Goal: Task Accomplishment & Management: Use online tool/utility

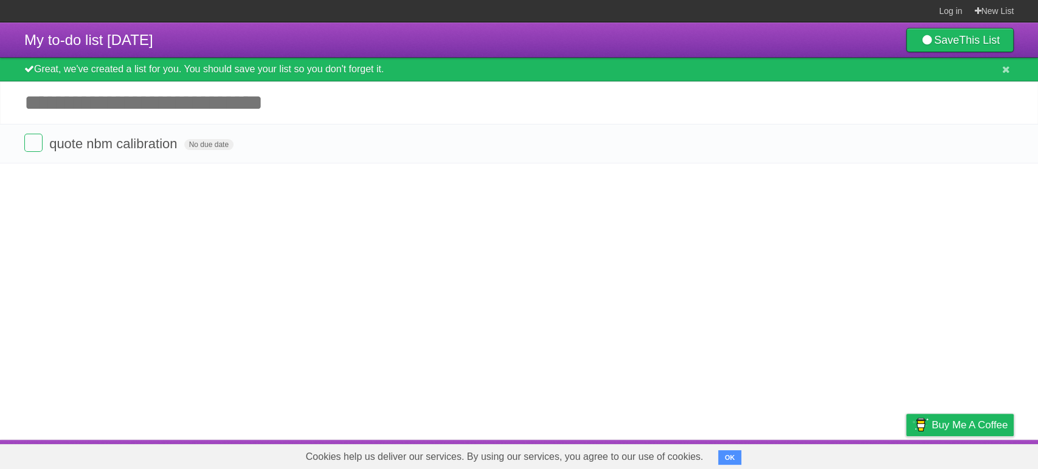
click at [314, 246] on article "My to-do list 09/04/2025 Save This List Great, we've created a list for you. Yo…" at bounding box center [519, 231] width 1038 height 418
click at [1000, 74] on button at bounding box center [1005, 70] width 15 height 12
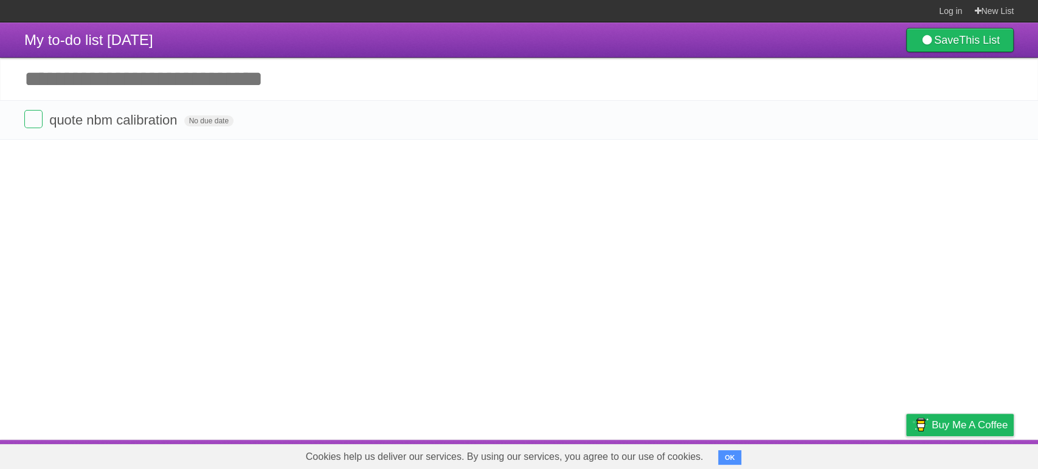
click at [702, 449] on span "Cookies help us deliver our services. By using our services, you agree to our u…" at bounding box center [505, 457] width 422 height 24
click at [732, 463] on button "OK" at bounding box center [730, 458] width 24 height 15
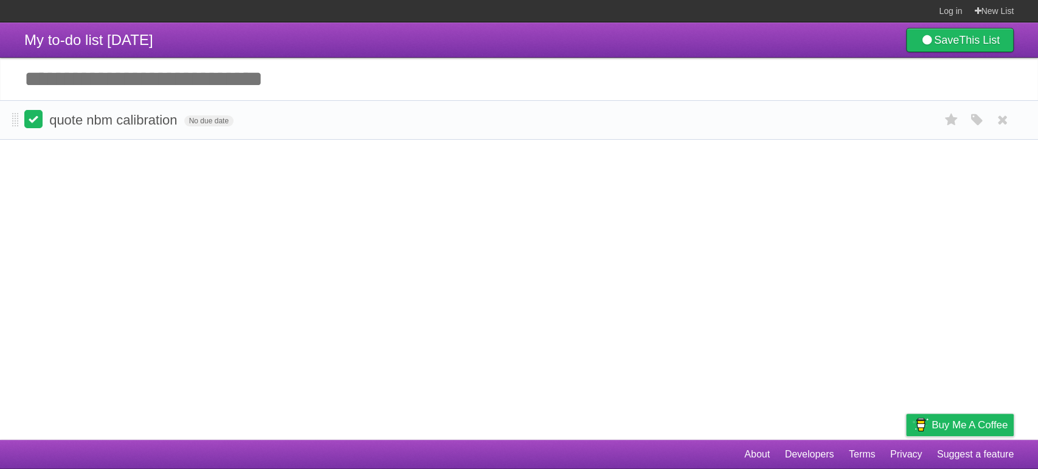
click at [31, 123] on label at bounding box center [33, 119] width 18 height 18
